Goal: Find contact information: Find contact information

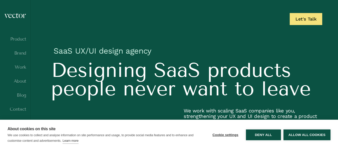
click at [12, 12] on header "Product Brand Work About Blog Contact" at bounding box center [15, 75] width 31 height 150
click at [12, 14] on img at bounding box center [15, 15] width 22 height 5
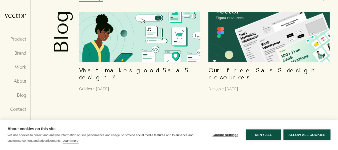
scroll to position [4006, 0]
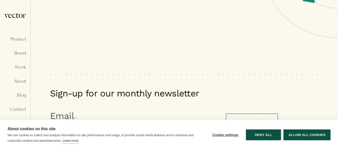
click at [300, 137] on button "Allow all cookies" at bounding box center [307, 134] width 47 height 11
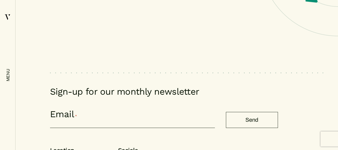
scroll to position [4011, 0]
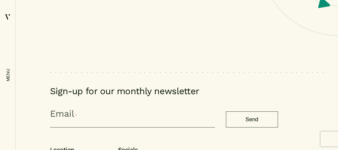
drag, startPoint x: 267, startPoint y: 143, endPoint x: 301, endPoint y: 141, distance: 34.6
copy p "Vector Digital Limited"
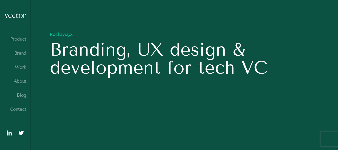
scroll to position [275, 0]
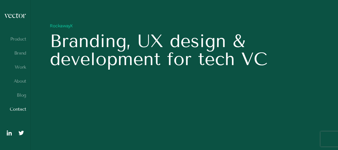
click at [17, 108] on link "Contact" at bounding box center [15, 109] width 22 height 5
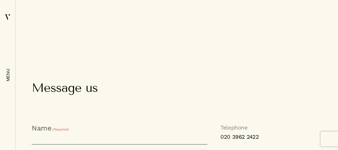
scroll to position [351, 0]
